Goal: Task Accomplishment & Management: Complete application form

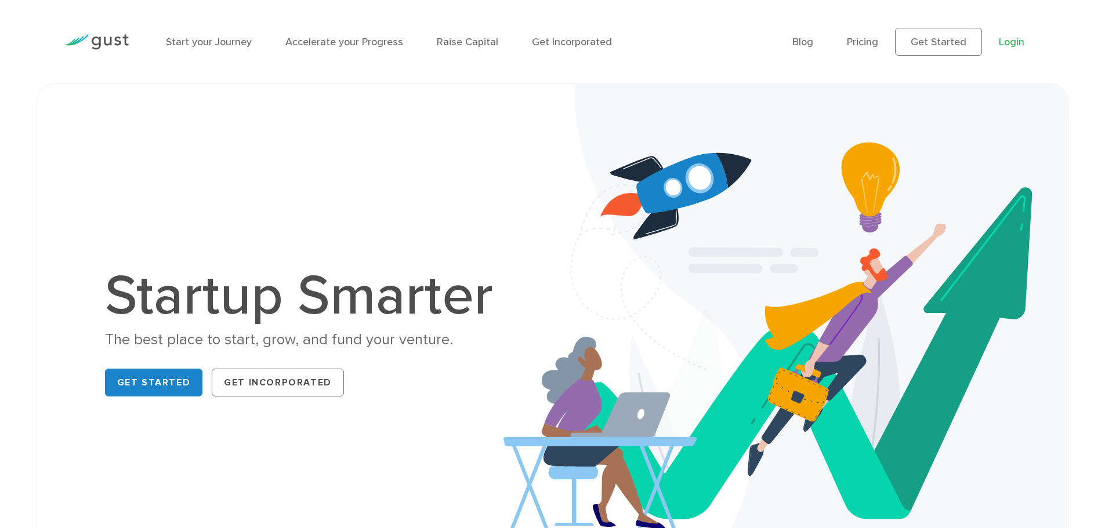
click at [1021, 38] on link "Login" at bounding box center [1012, 42] width 26 height 12
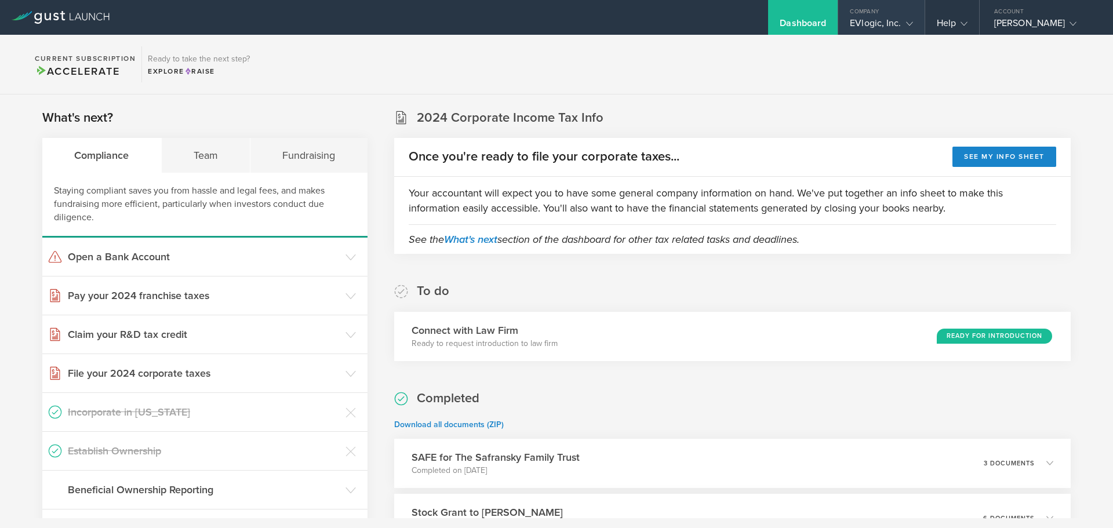
click at [850, 23] on div "EVlogic, Inc." at bounding box center [881, 25] width 63 height 17
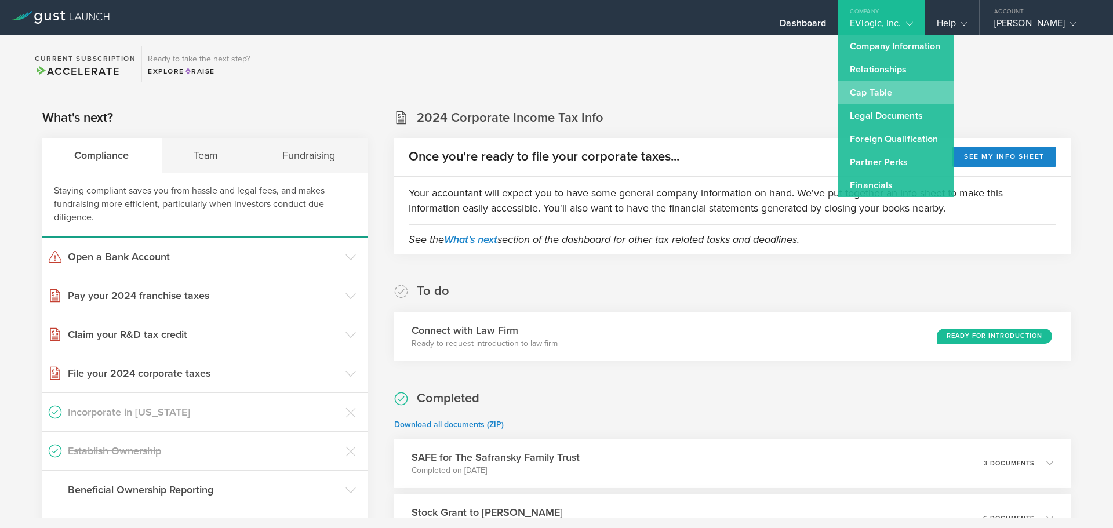
click at [856, 93] on link "Cap Table" at bounding box center [897, 92] width 116 height 23
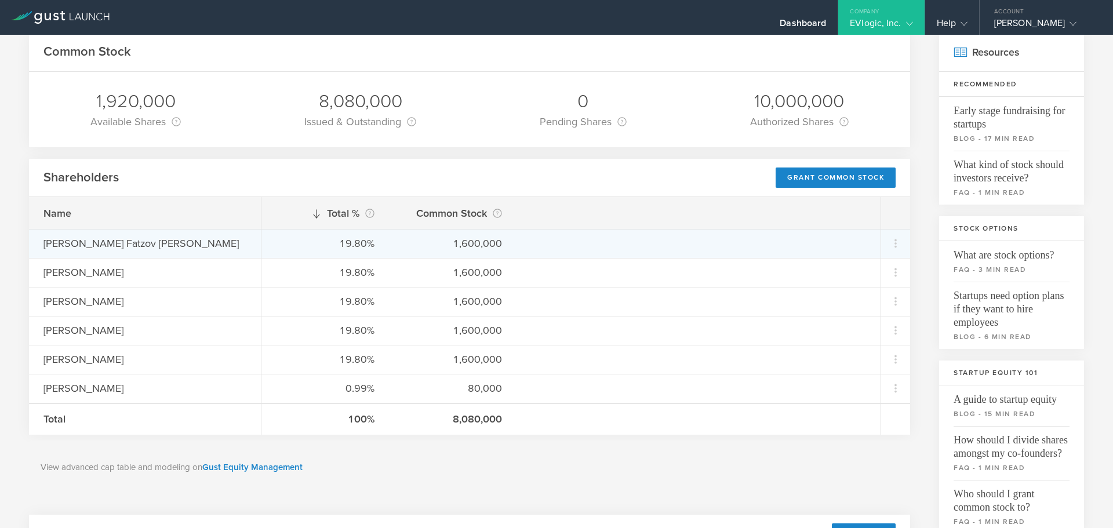
scroll to position [232, 0]
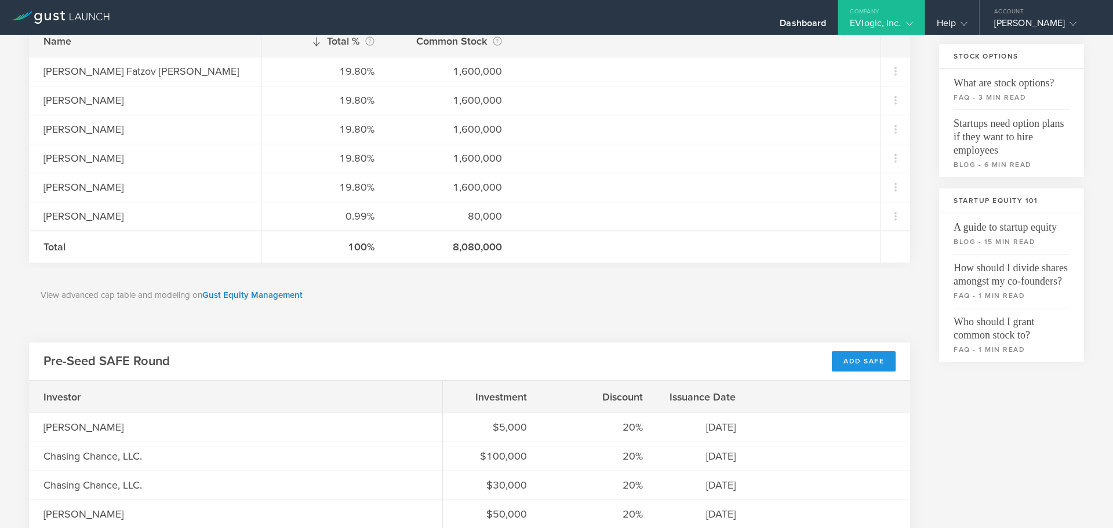
click at [840, 355] on div "Add SAFE" at bounding box center [864, 361] width 64 height 20
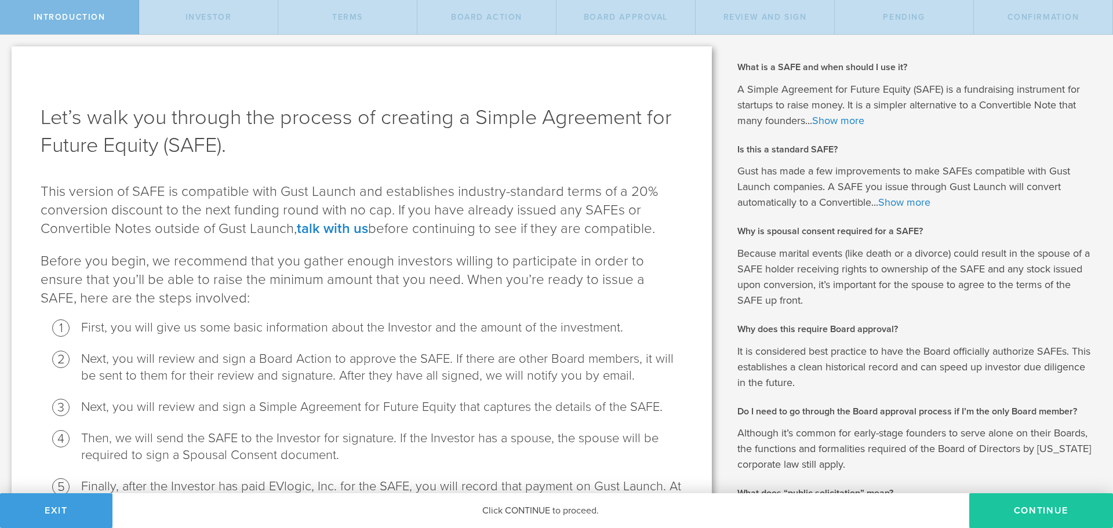
click at [1028, 510] on button "Continue" at bounding box center [1042, 510] width 144 height 35
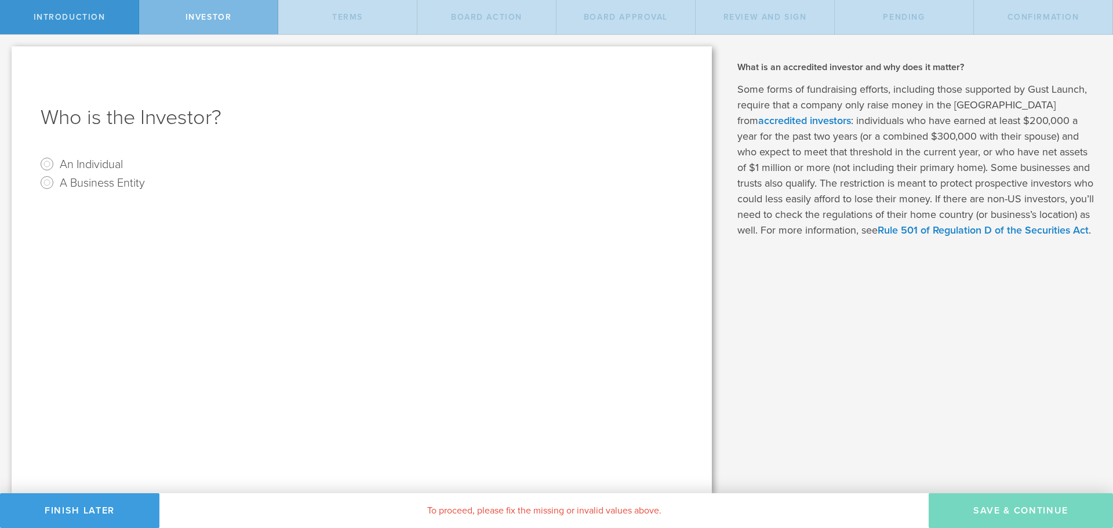
click at [78, 168] on label "An Individual" at bounding box center [91, 163] width 63 height 17
click at [56, 168] on input "An Individual" at bounding box center [47, 164] width 19 height 19
radio input "true"
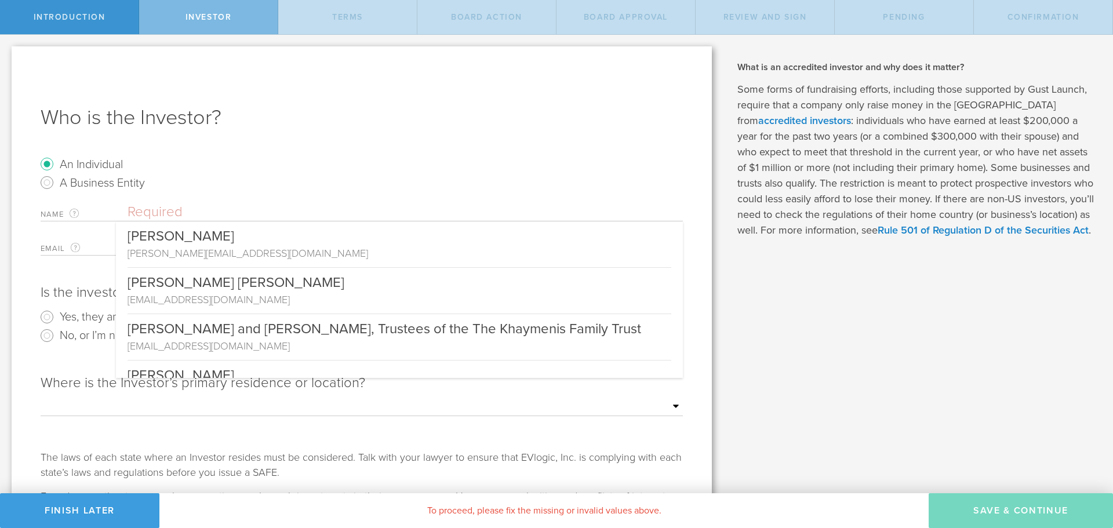
click at [155, 214] on input "text" at bounding box center [406, 212] width 556 height 17
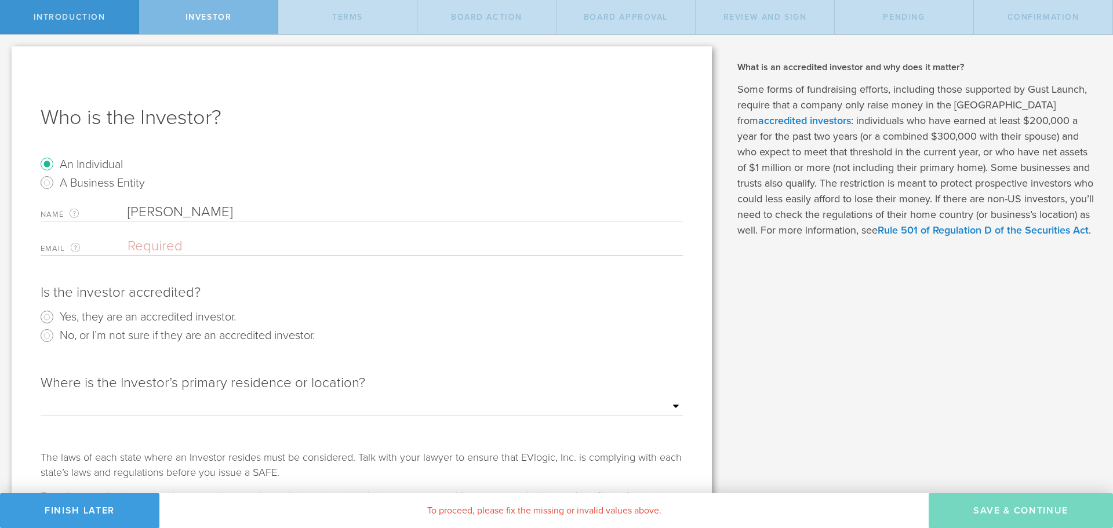
type input "[PERSON_NAME]"
type input "[EMAIL_ADDRESS][DOMAIN_NAME]"
click at [119, 318] on label "Yes, they are an accredited investor." at bounding box center [148, 316] width 176 height 17
click at [56, 318] on input "Yes, they are an accredited investor." at bounding box center [47, 317] width 19 height 19
radio input "true"
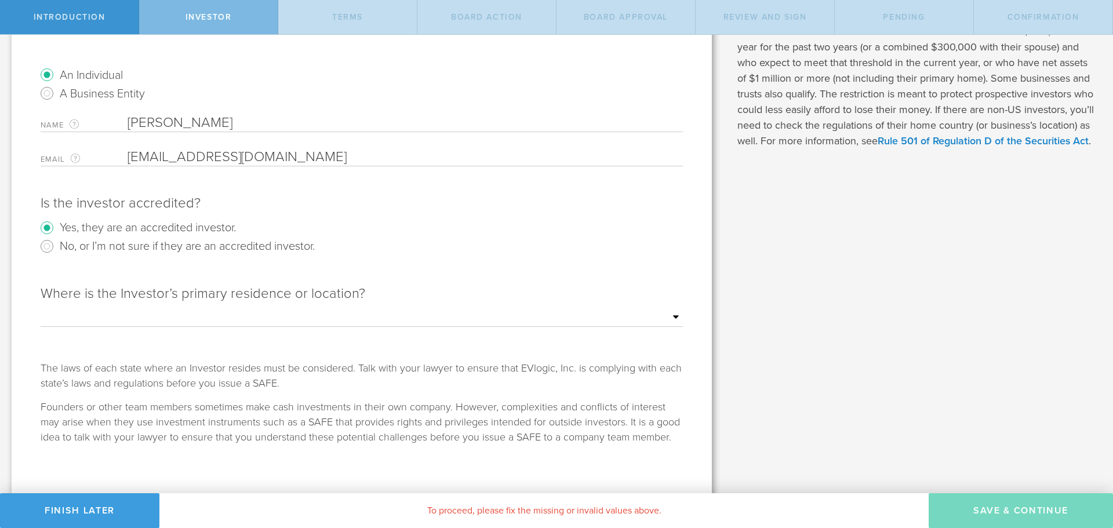
scroll to position [93, 0]
click at [128, 313] on select "Outside of the [GEOGRAPHIC_DATA] [US_STATE] [US_STATE] [US_STATE] [US_STATE] [U…" at bounding box center [362, 314] width 643 height 17
select select "string:[GEOGRAPHIC_DATA]"
click at [41, 306] on select "Outside of the [GEOGRAPHIC_DATA] [US_STATE] [US_STATE] [US_STATE] [US_STATE] [U…" at bounding box center [362, 314] width 643 height 17
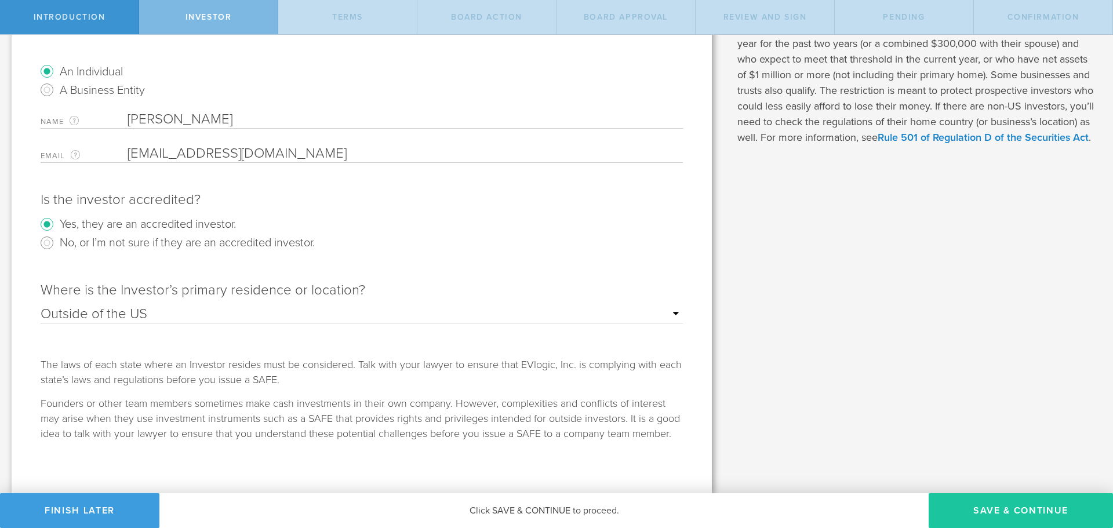
click at [987, 513] on button "Save & Continue" at bounding box center [1021, 510] width 184 height 35
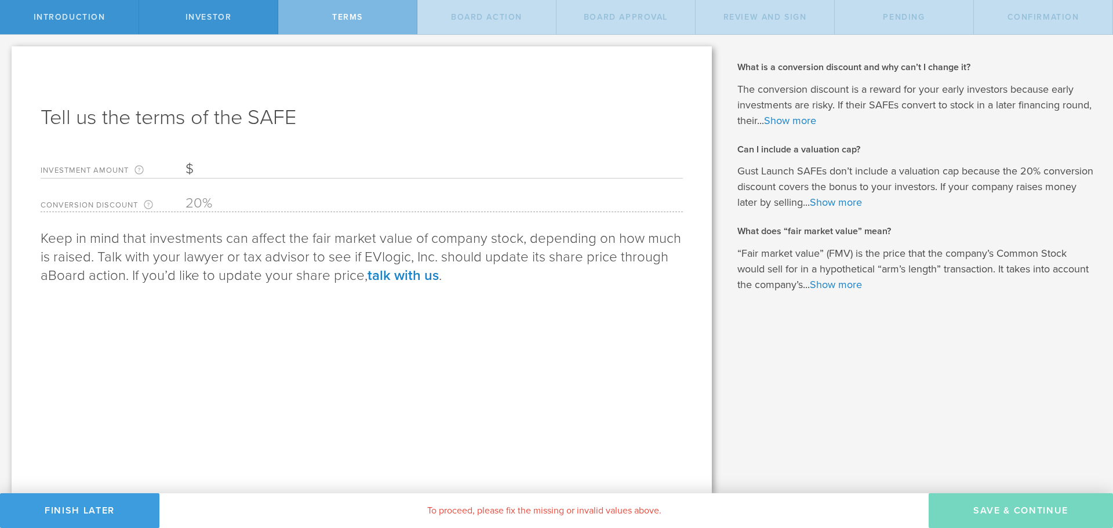
click at [204, 170] on input "Investment Amount The amount (in USD) that this investor is paying for the SAFE." at bounding box center [435, 169] width 498 height 17
type input "10,000"
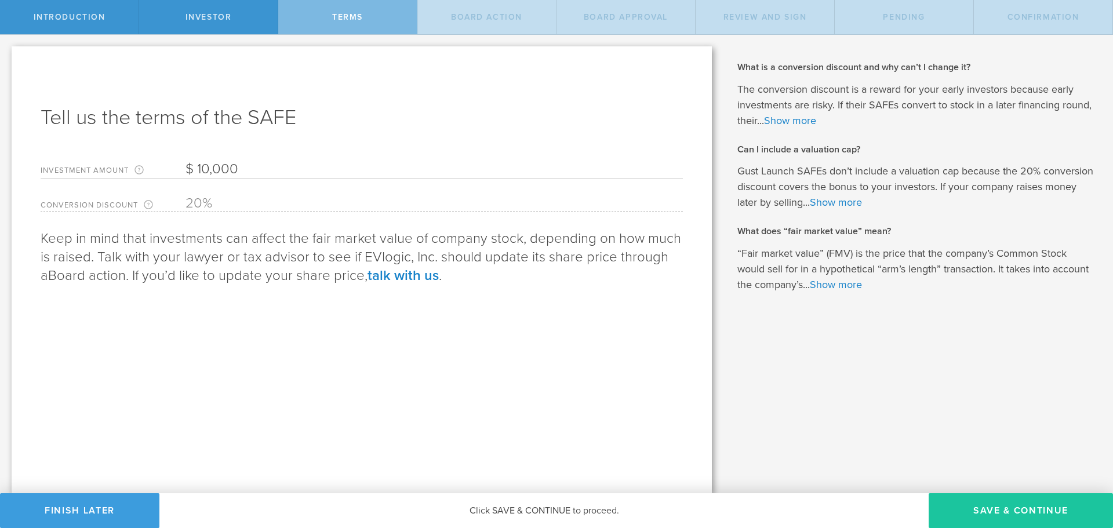
click at [1022, 511] on button "Save & Continue" at bounding box center [1021, 510] width 184 height 35
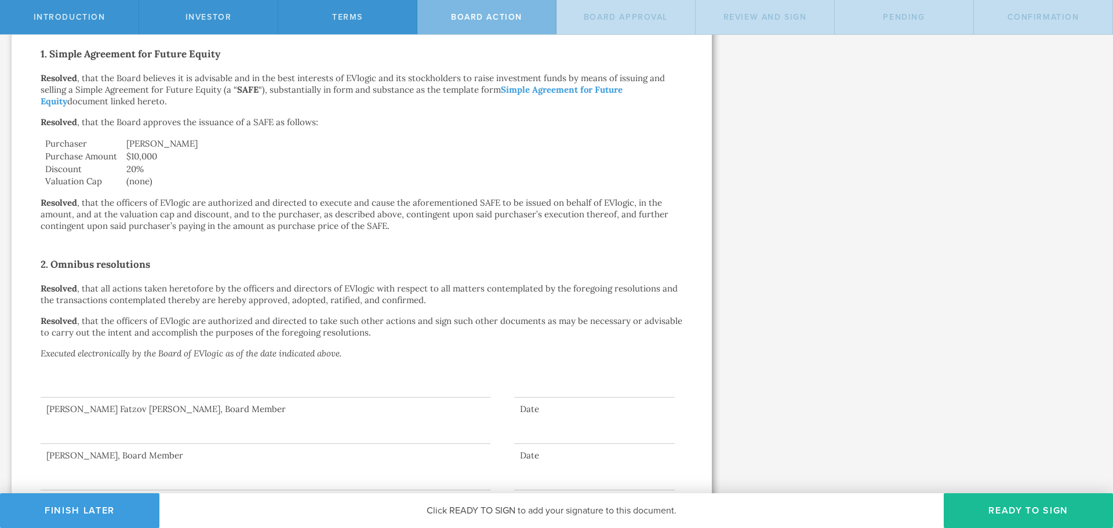
scroll to position [279, 0]
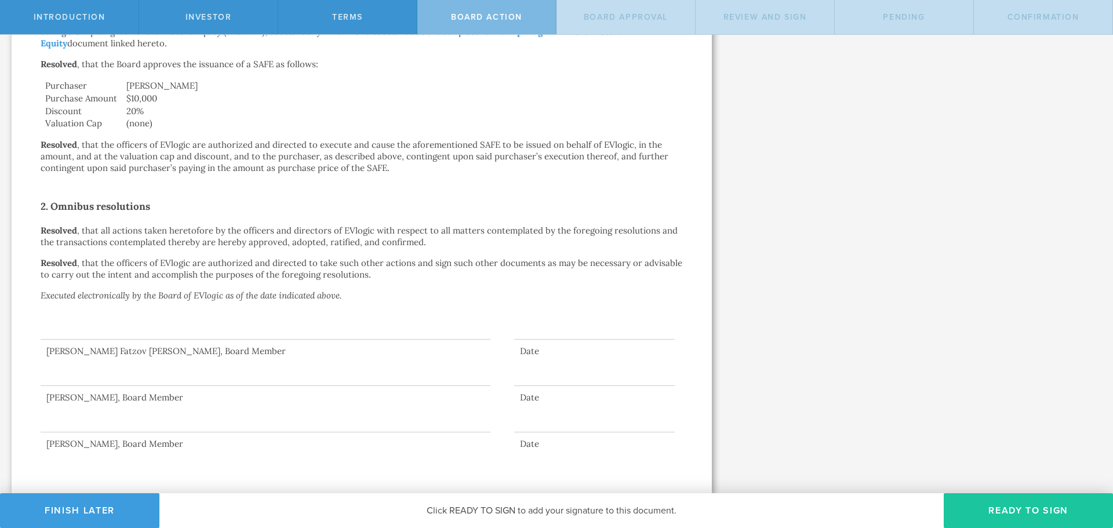
click at [1011, 513] on button "Ready to Sign" at bounding box center [1028, 510] width 169 height 35
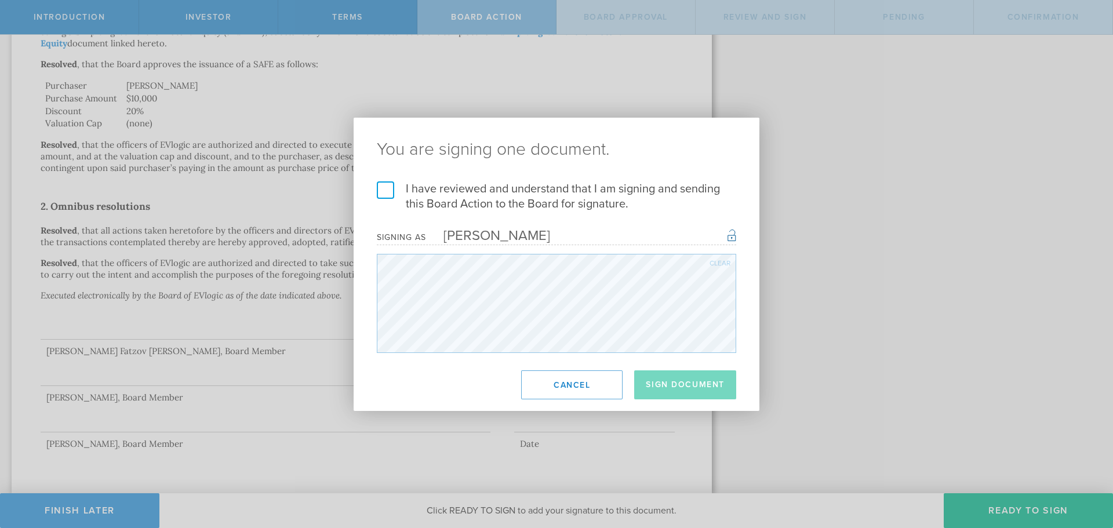
click at [391, 190] on label "I have reviewed and understand that I am signing and sending this Board Action …" at bounding box center [557, 197] width 360 height 30
click at [0, 0] on input "I have reviewed and understand that I am signing and sending this Board Action …" at bounding box center [0, 0] width 0 height 0
click at [677, 383] on button "Sign Document" at bounding box center [685, 385] width 102 height 29
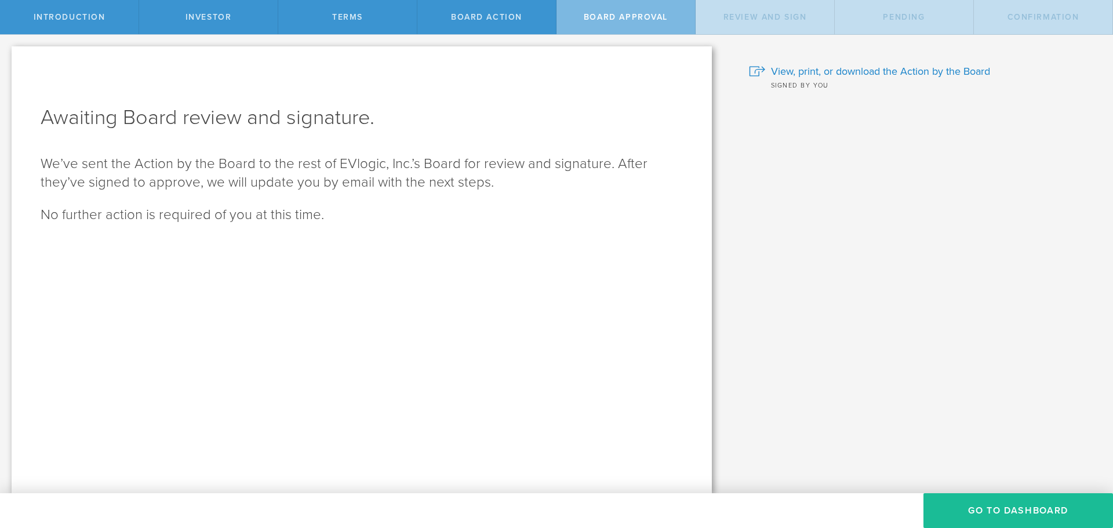
scroll to position [0, 0]
click at [994, 507] on button "Go To Dashboard" at bounding box center [1019, 510] width 190 height 35
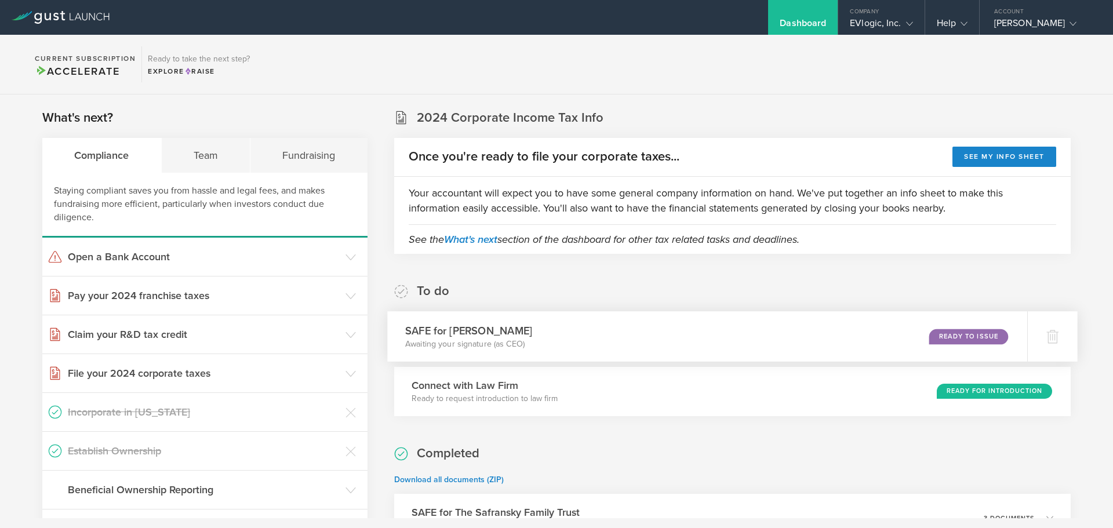
click at [953, 333] on div "Ready to Issue" at bounding box center [969, 337] width 79 height 16
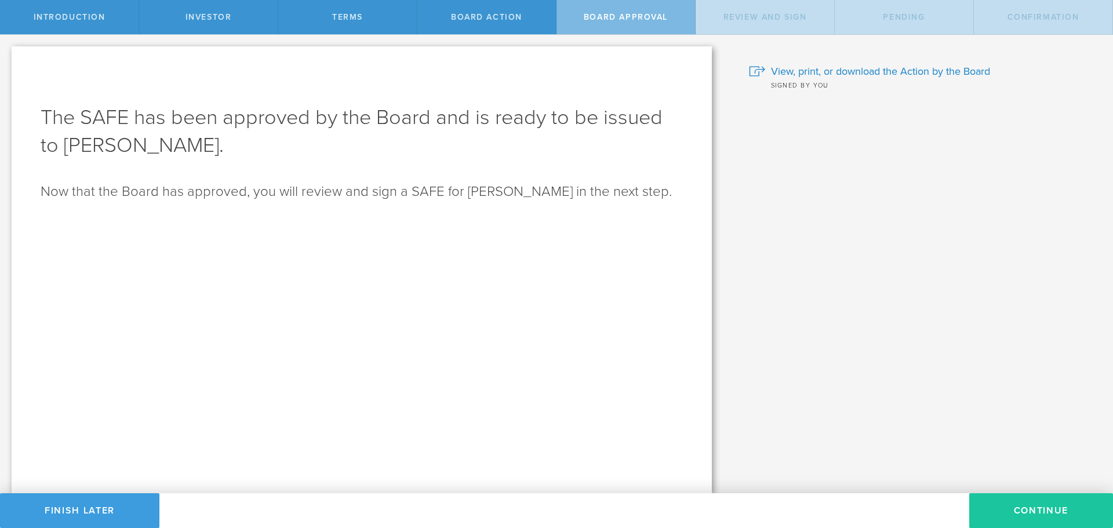
click at [1034, 511] on button "Continue" at bounding box center [1042, 510] width 144 height 35
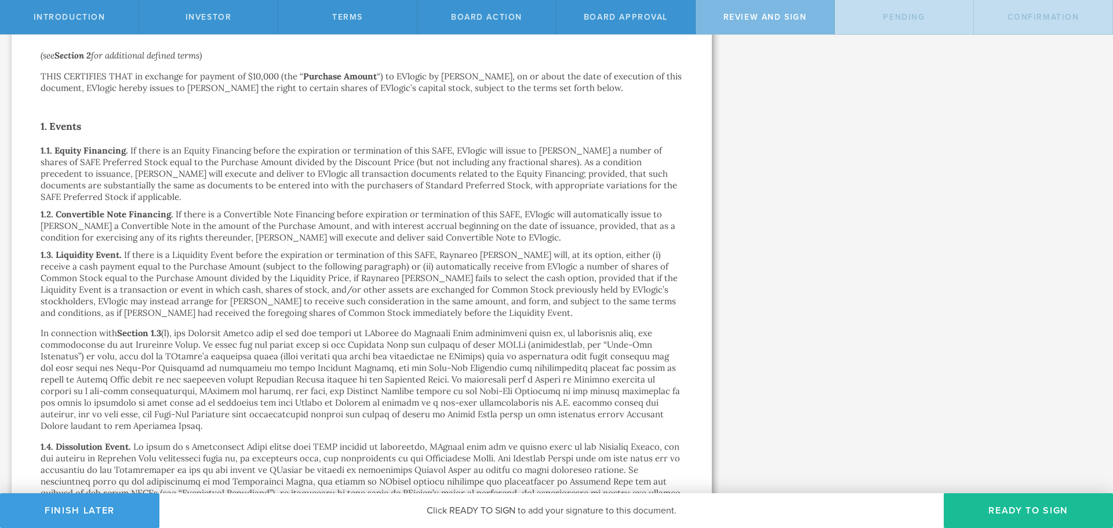
scroll to position [232, 0]
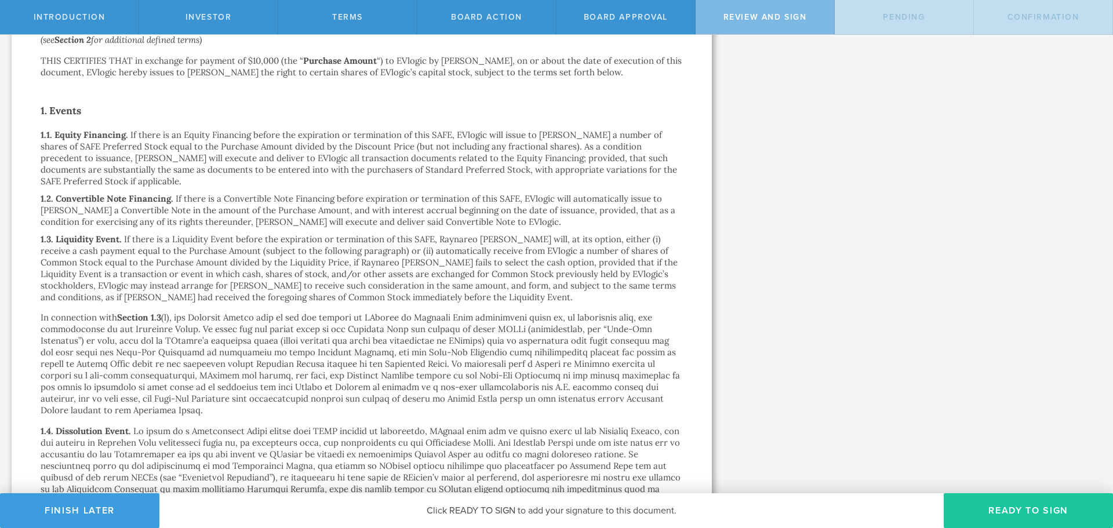
click at [1022, 506] on button "Ready to Sign" at bounding box center [1028, 510] width 169 height 35
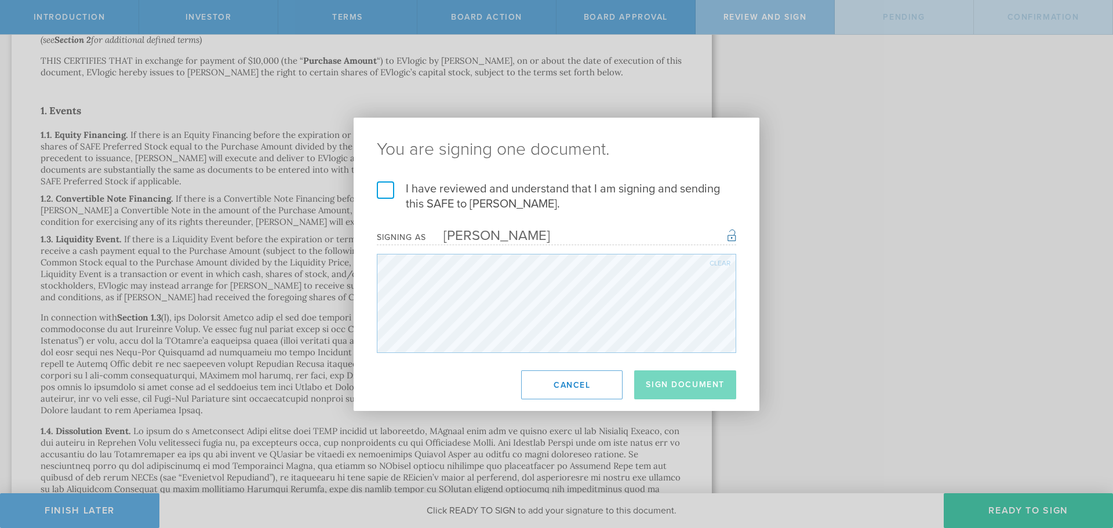
click at [378, 190] on label "I have reviewed and understand that I am signing and sending this SAFE to [PERS…" at bounding box center [557, 197] width 360 height 30
click at [0, 0] on input "I have reviewed and understand that I am signing and sending this SAFE to Rayna…" at bounding box center [0, 0] width 0 height 0
click at [663, 380] on button "Sign Document" at bounding box center [685, 385] width 102 height 29
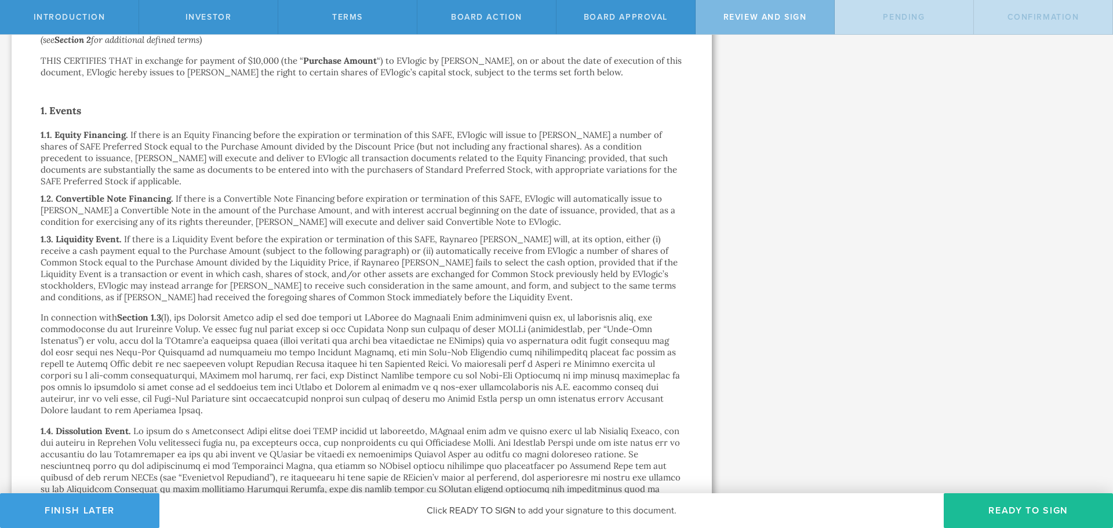
scroll to position [0, 0]
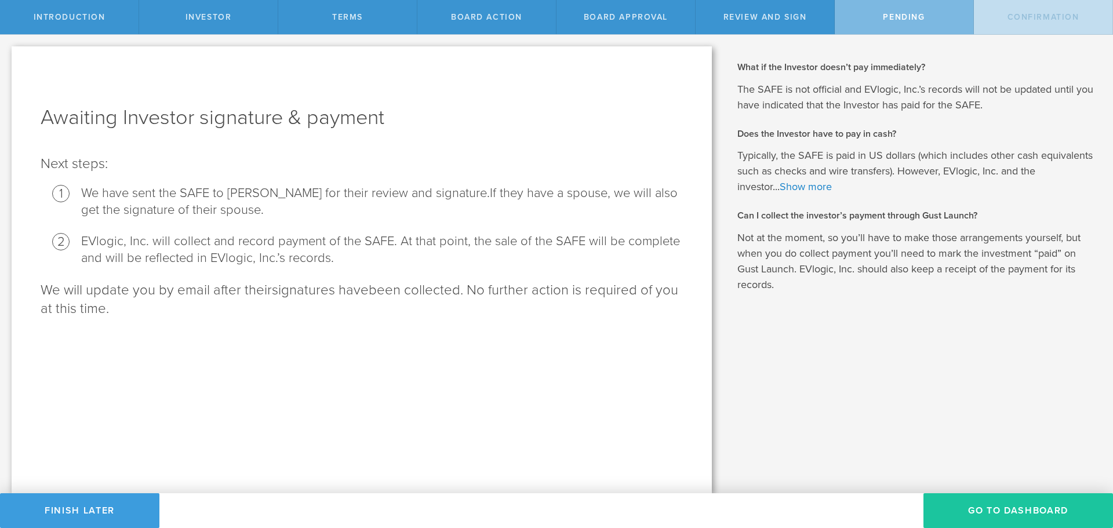
click at [1022, 509] on button "Go To Dashboard" at bounding box center [1019, 510] width 190 height 35
